Goal: Find specific fact: Find specific fact

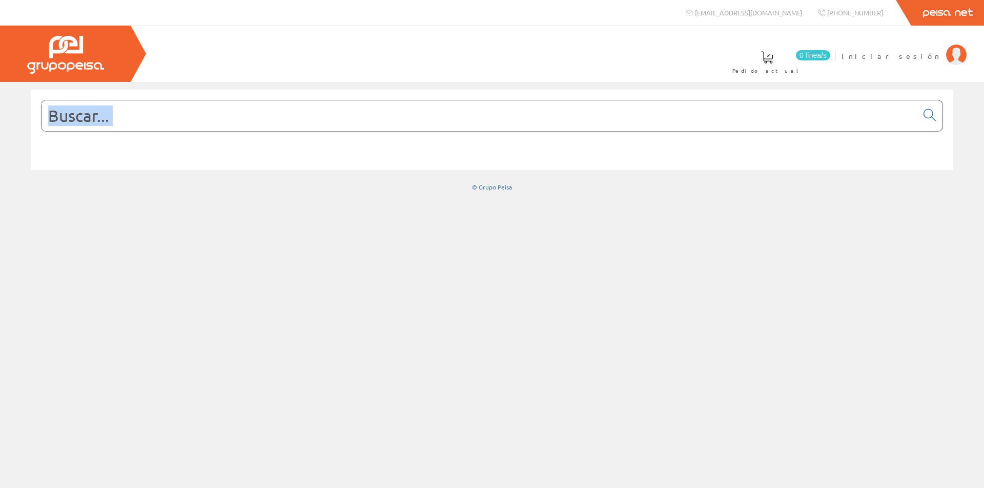
click at [255, 131] on form at bounding box center [492, 131] width 902 height 63
click at [256, 125] on input "text" at bounding box center [480, 115] width 876 height 31
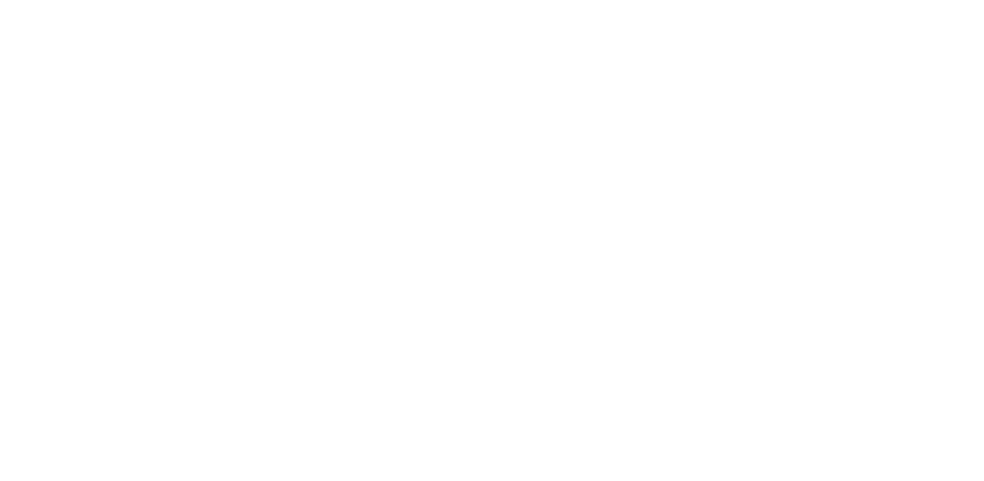
click at [0, 0] on html at bounding box center [0, 0] width 0 height 0
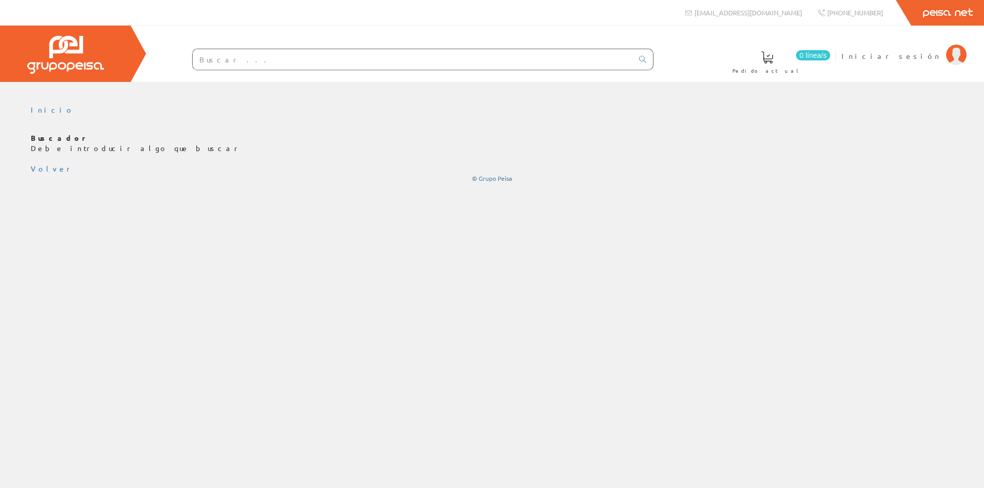
click at [301, 58] on input "text" at bounding box center [413, 59] width 440 height 21
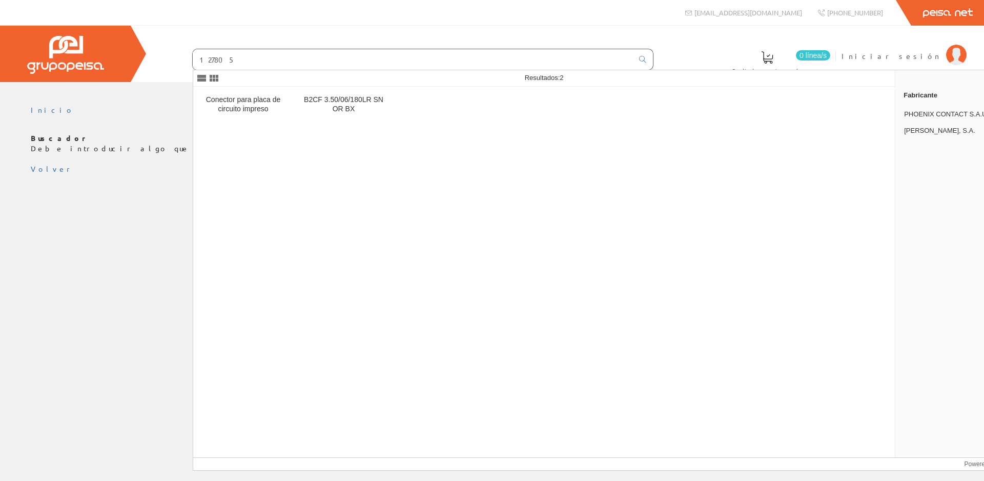
type input "127805"
drag, startPoint x: 265, startPoint y: 65, endPoint x: 160, endPoint y: 60, distance: 105.2
click at [159, 58] on form "127805" at bounding box center [402, 60] width 502 height 22
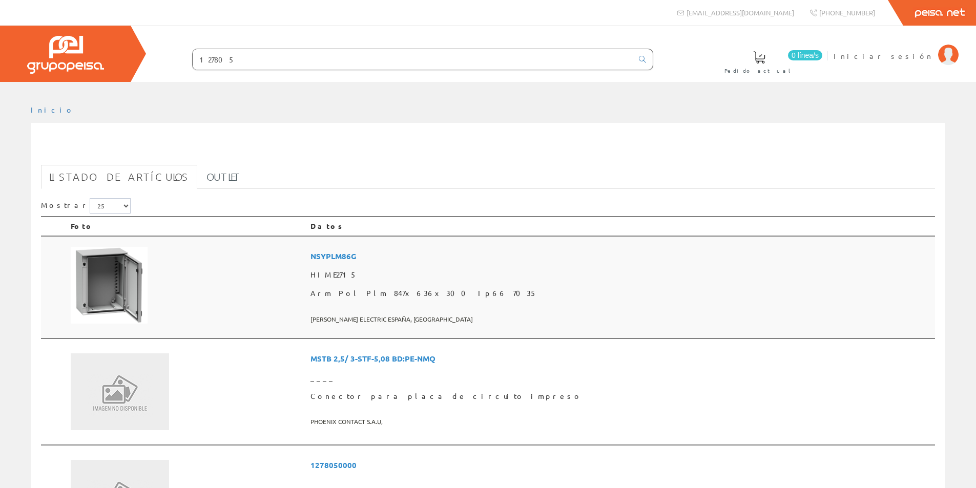
click at [133, 272] on img at bounding box center [109, 285] width 77 height 77
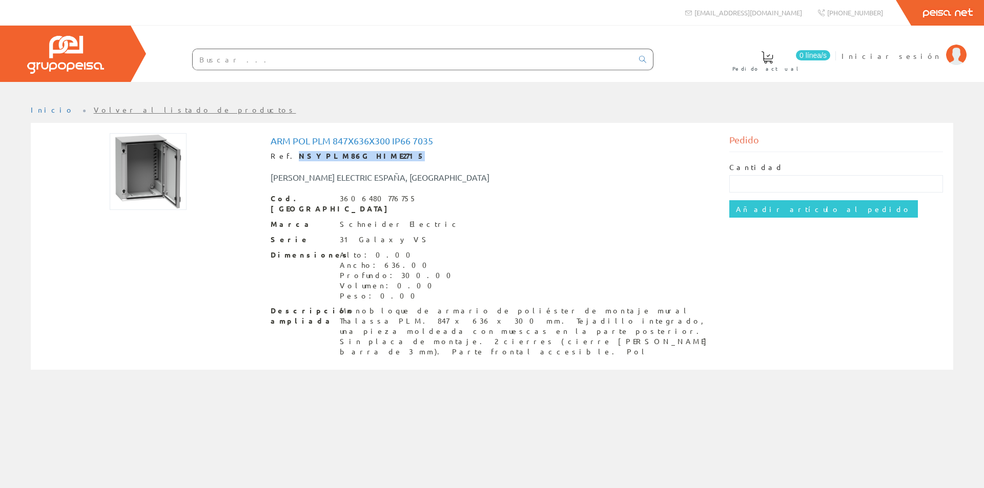
drag, startPoint x: 369, startPoint y: 157, endPoint x: 288, endPoint y: 160, distance: 80.5
click at [286, 161] on div "Ref. NSYPLM86G HIME2715" at bounding box center [492, 156] width 443 height 10
copy strong "NSYPLM86G HIME2715"
